Goal: Task Accomplishment & Management: Manage account settings

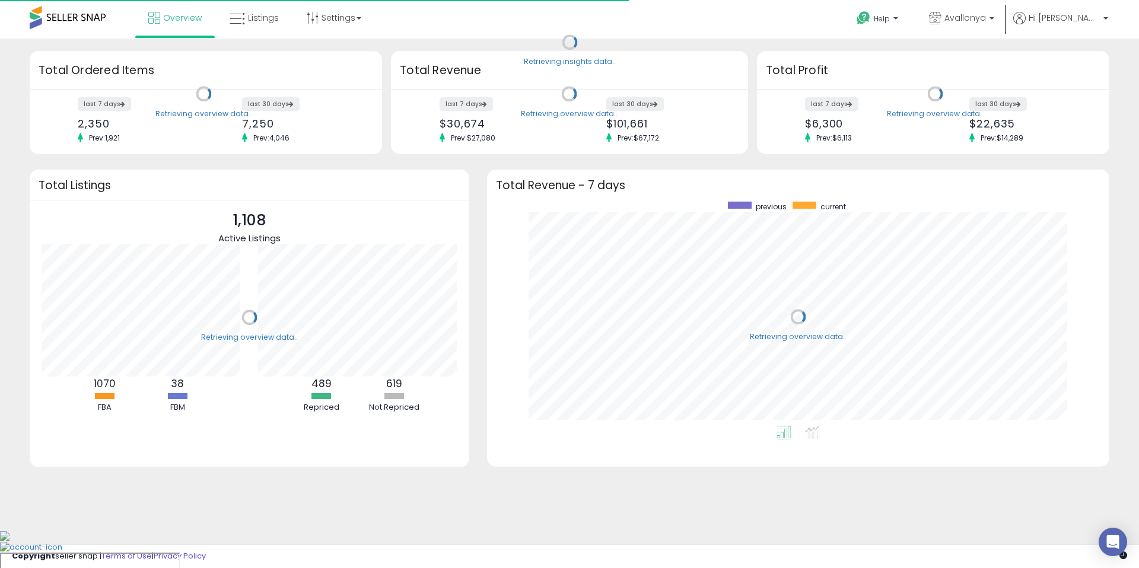
scroll to position [224, 599]
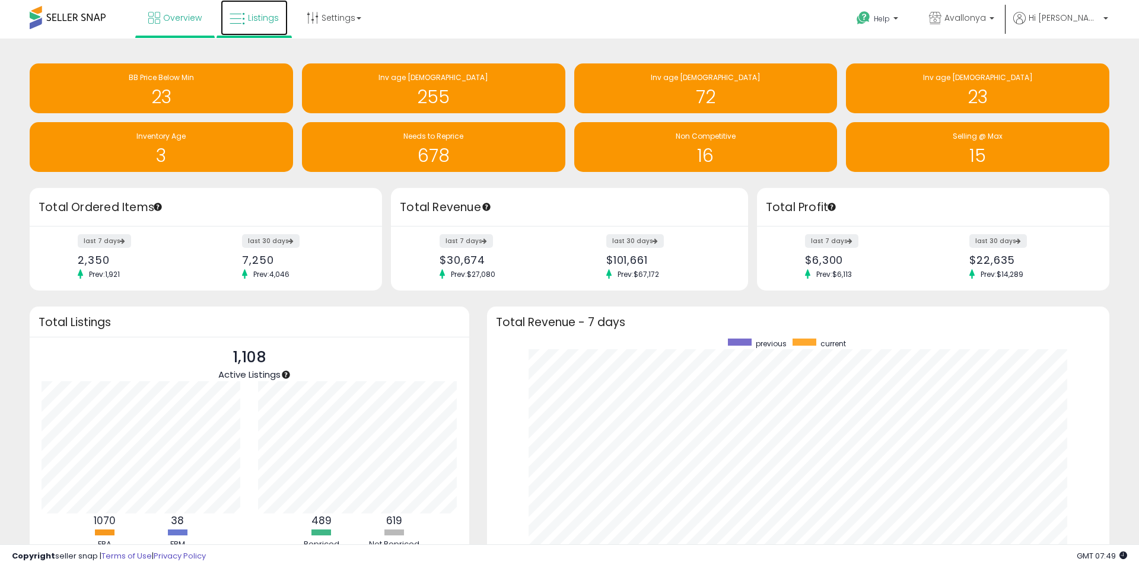
click at [246, 14] on link "Listings" at bounding box center [254, 18] width 67 height 36
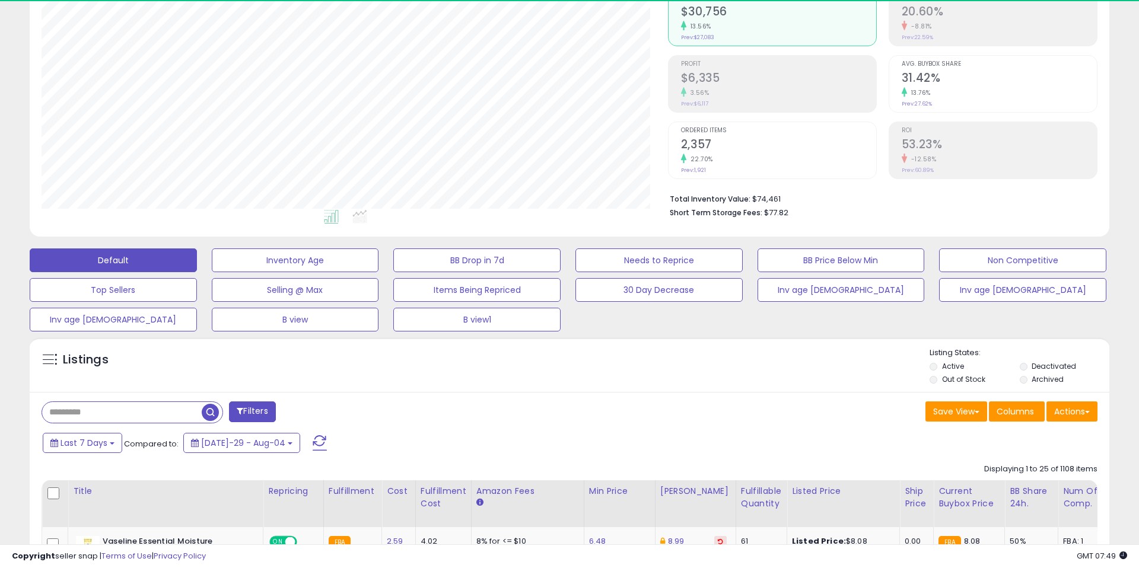
scroll to position [243, 626]
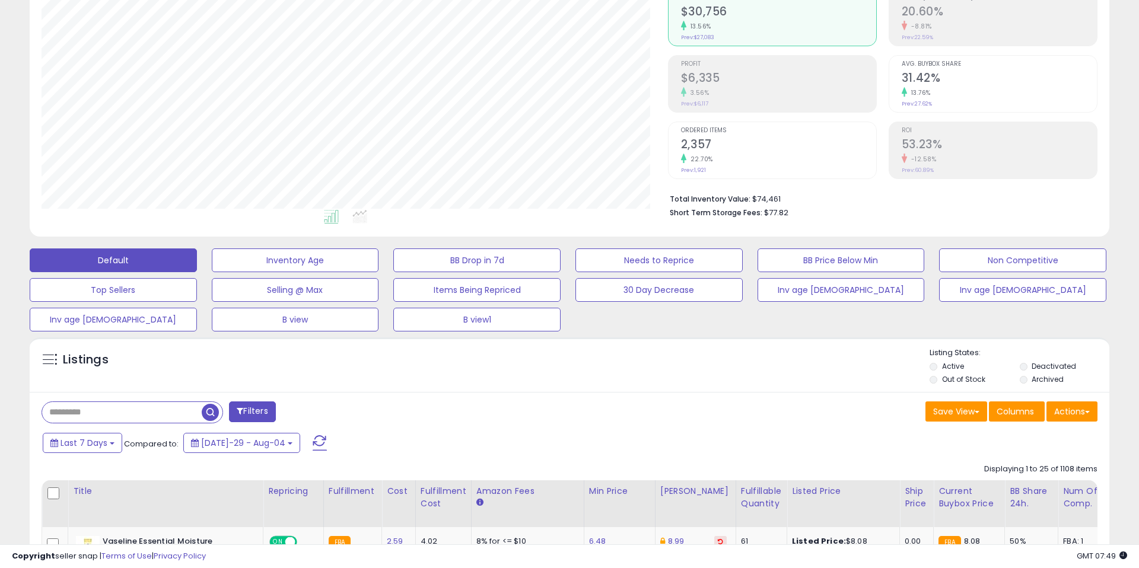
click at [145, 407] on input "text" at bounding box center [122, 412] width 160 height 21
paste input "**********"
drag, startPoint x: 314, startPoint y: 413, endPoint x: 394, endPoint y: 406, distance: 81.0
click at [314, 413] on span "button" at bounding box center [313, 412] width 17 height 17
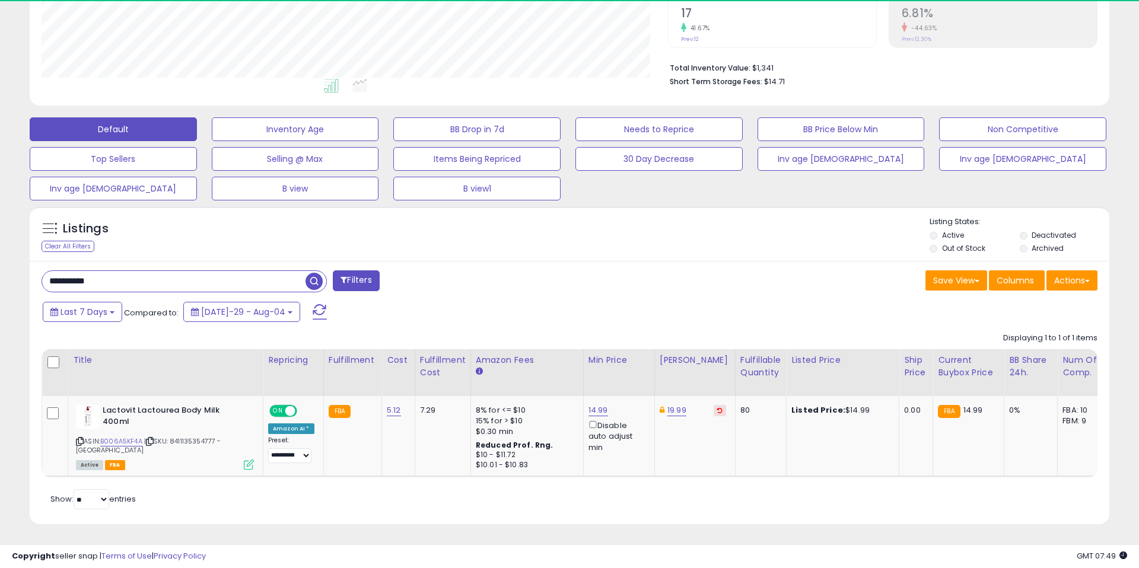
scroll to position [243, 626]
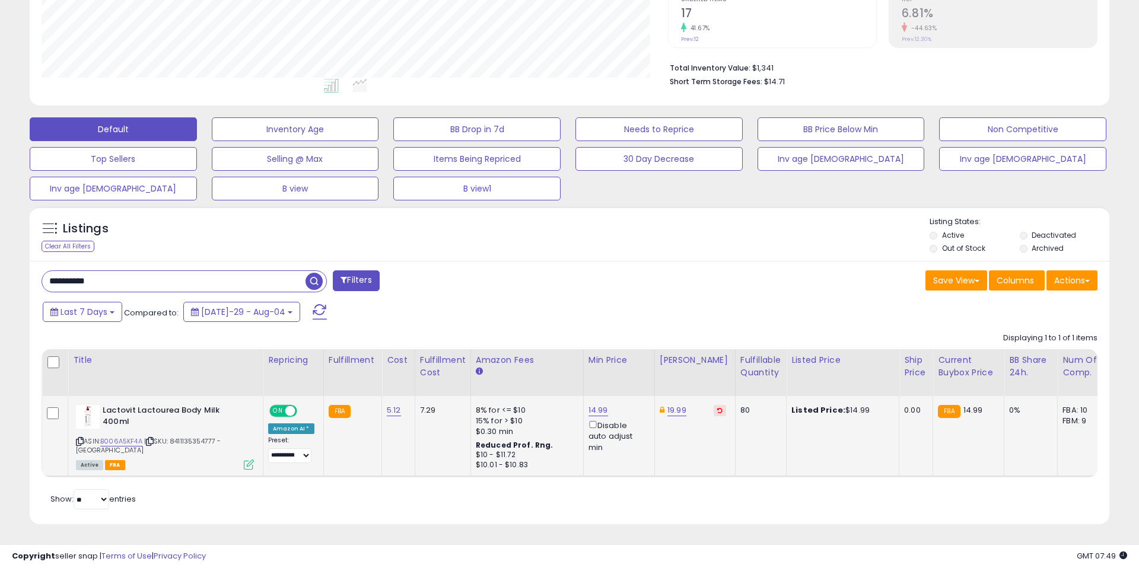
click at [249, 460] on icon at bounding box center [249, 465] width 10 height 10
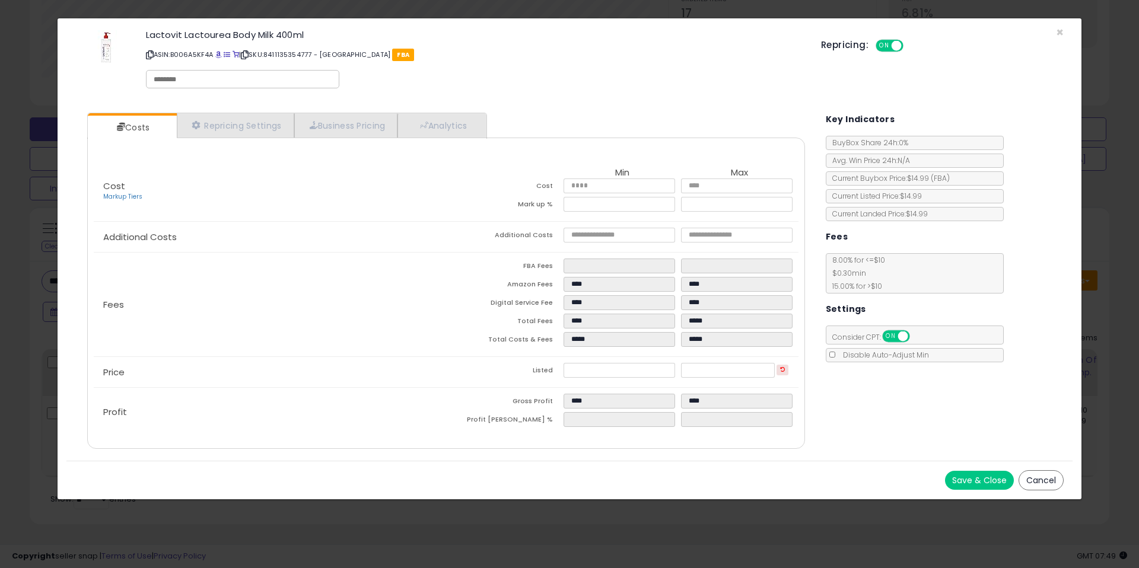
click at [1050, 479] on button "Cancel" at bounding box center [1040, 480] width 45 height 20
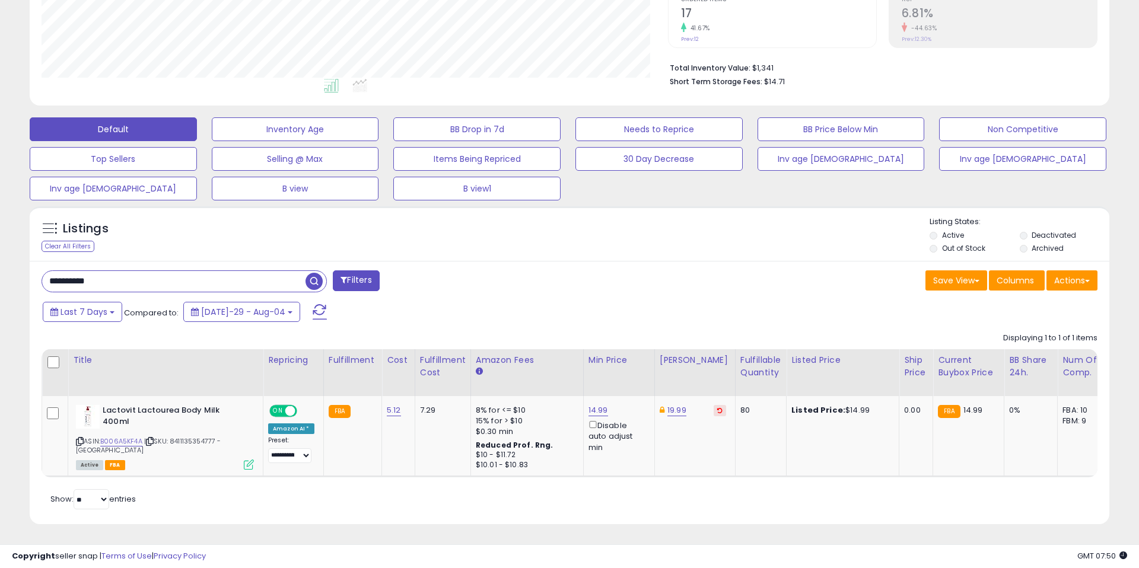
click at [60, 280] on input "**********" at bounding box center [173, 281] width 263 height 21
paste input "text"
type input "**********"
click at [251, 456] on icon at bounding box center [249, 456] width 10 height 10
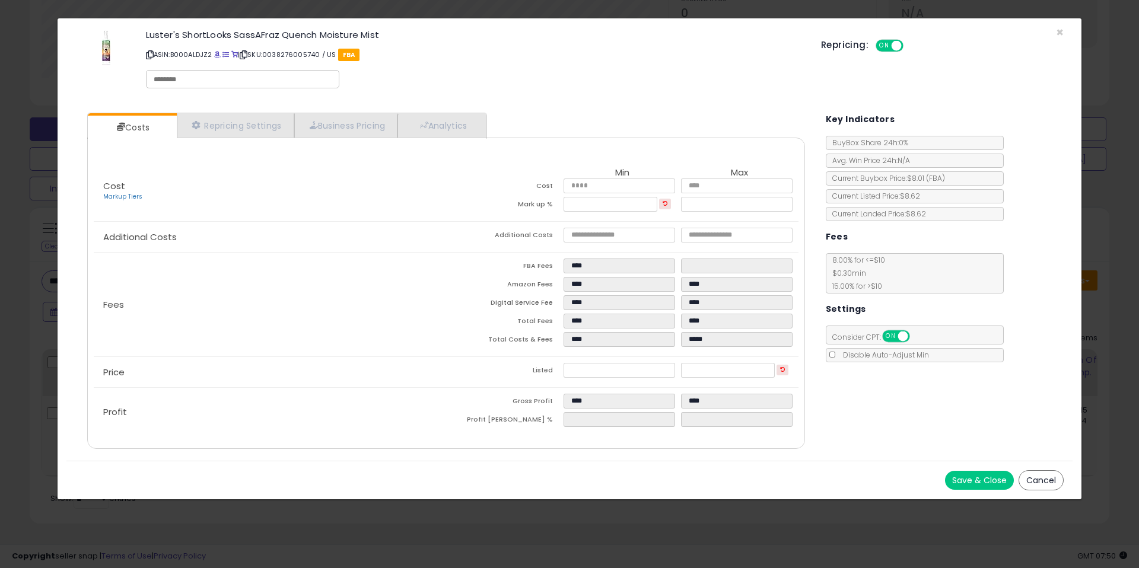
click at [1036, 478] on button "Cancel" at bounding box center [1040, 480] width 45 height 20
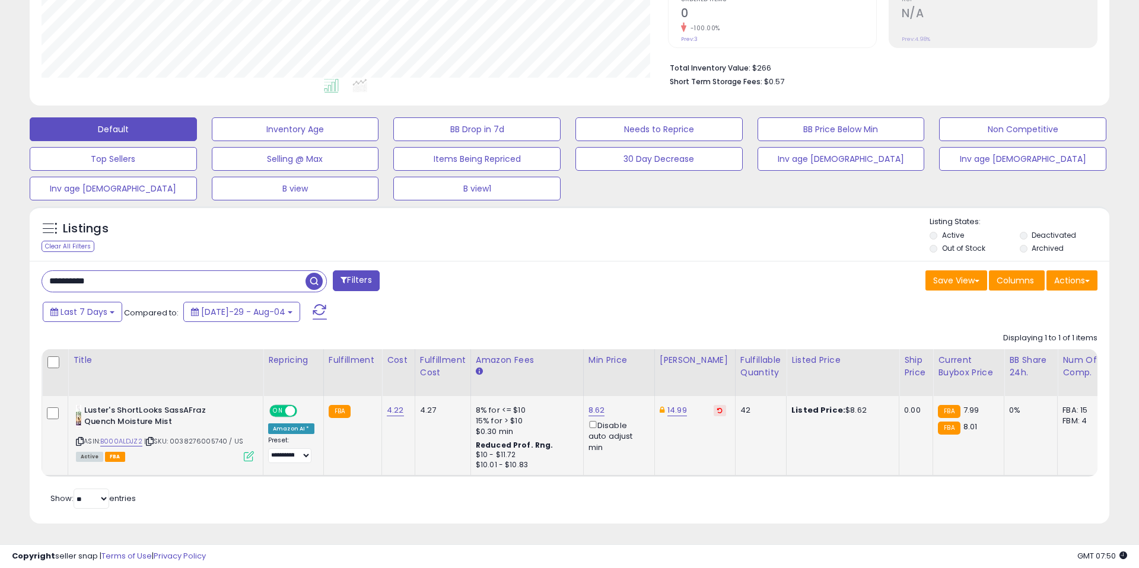
click at [247, 454] on icon at bounding box center [249, 456] width 10 height 10
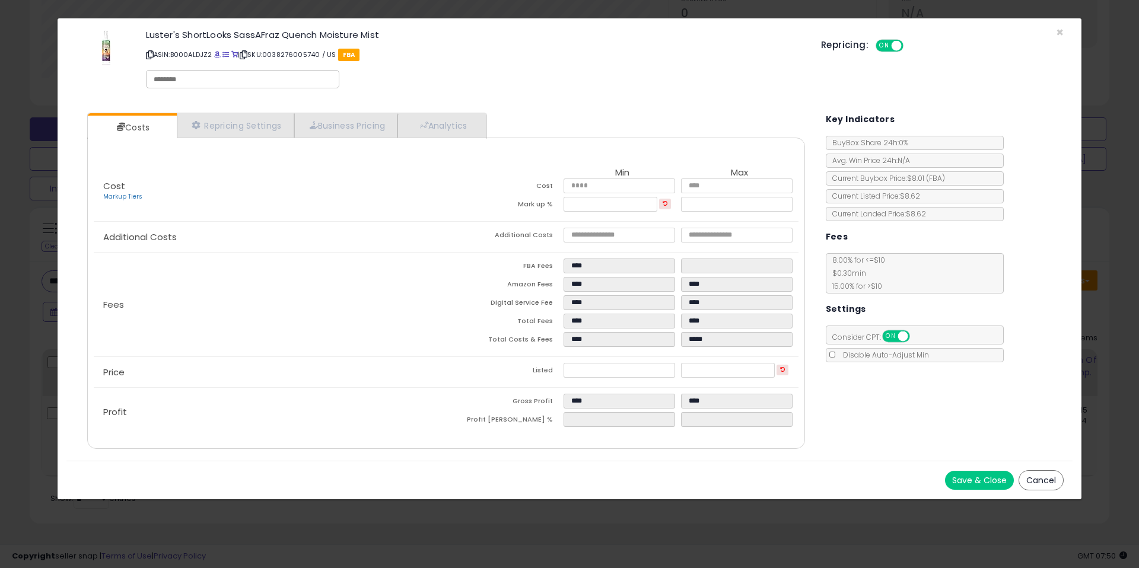
click at [1037, 478] on button "Cancel" at bounding box center [1040, 480] width 45 height 20
